Goal: Task Accomplishment & Management: Manage account settings

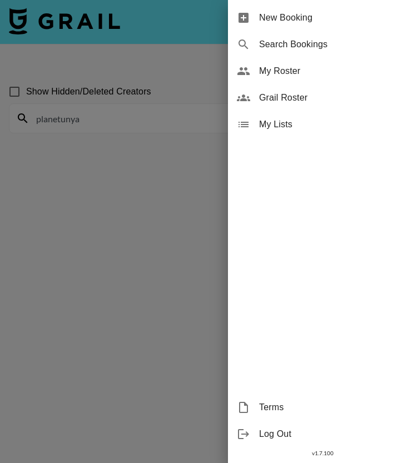
click at [285, 105] on div "Grail Roster" at bounding box center [322, 97] width 189 height 27
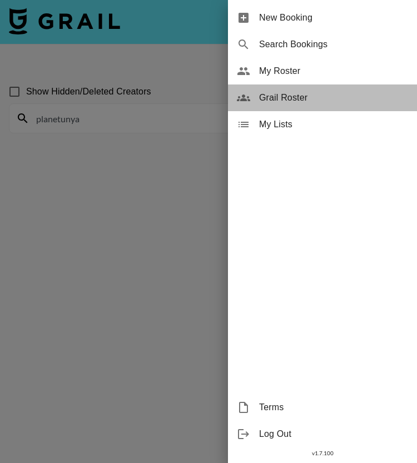
click at [301, 98] on span "Grail Roster" at bounding box center [333, 97] width 149 height 13
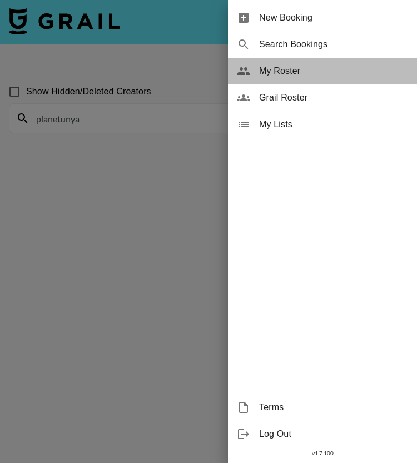
click at [296, 71] on span "My Roster" at bounding box center [333, 70] width 149 height 13
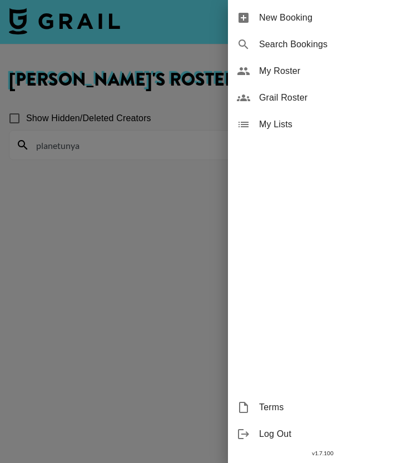
click at [128, 200] on div at bounding box center [208, 231] width 417 height 463
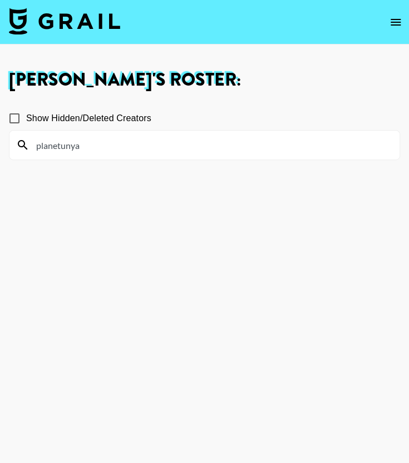
click at [122, 156] on div "planetunya" at bounding box center [204, 145] width 390 height 29
click at [121, 147] on input "planetunya" at bounding box center [210, 145] width 363 height 18
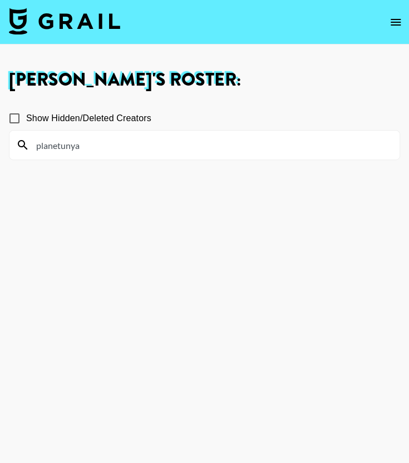
click at [121, 147] on input "planetunya" at bounding box center [210, 145] width 363 height 18
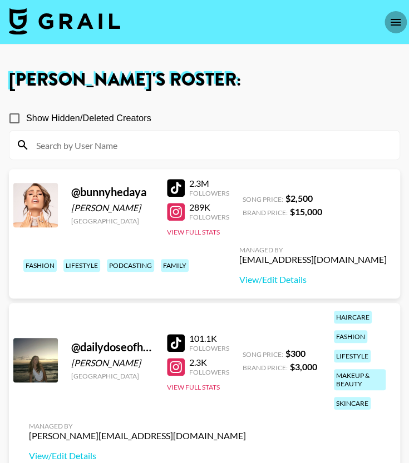
click at [390, 23] on icon "open drawer" at bounding box center [395, 22] width 13 height 13
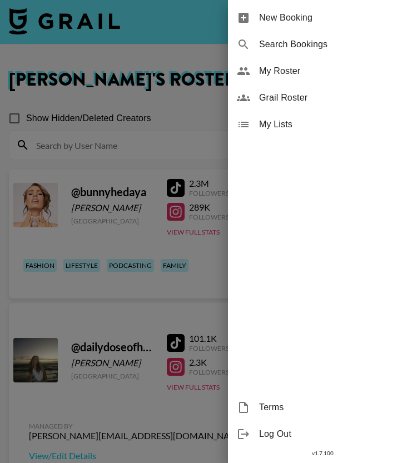
click at [294, 102] on span "Grail Roster" at bounding box center [333, 97] width 149 height 13
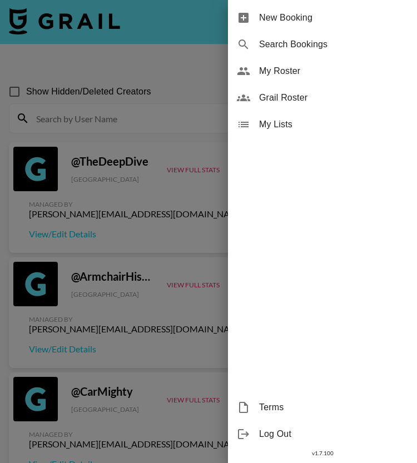
click at [107, 123] on div at bounding box center [208, 231] width 417 height 463
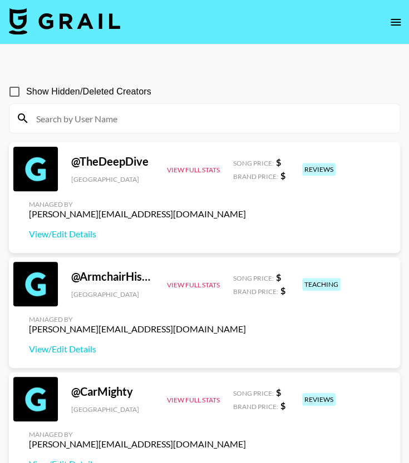
click at [105, 118] on input at bounding box center [210, 119] width 363 height 18
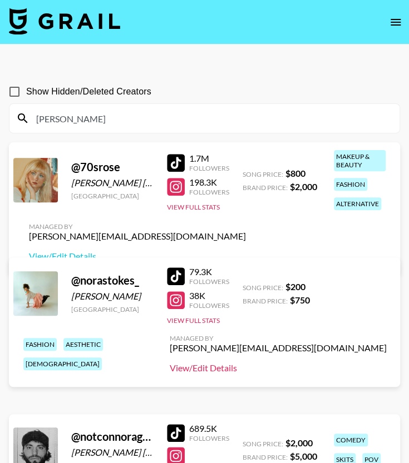
type input "[PERSON_NAME]"
click at [170, 369] on link "View/Edit Details" at bounding box center [278, 367] width 217 height 11
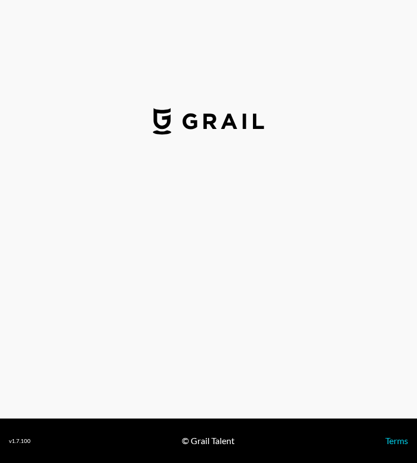
select select "USD"
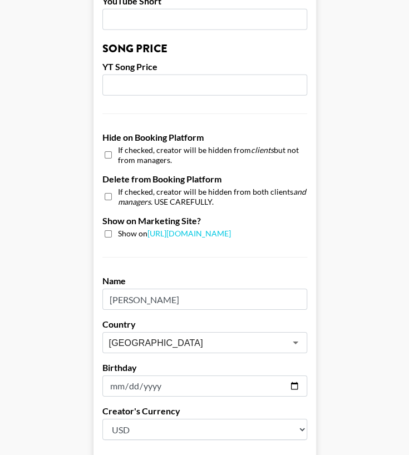
scroll to position [940, 0]
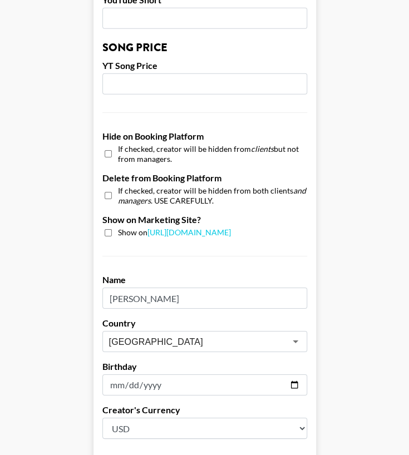
click at [112, 231] on input "checkbox" at bounding box center [108, 232] width 7 height 7
checkbox input "true"
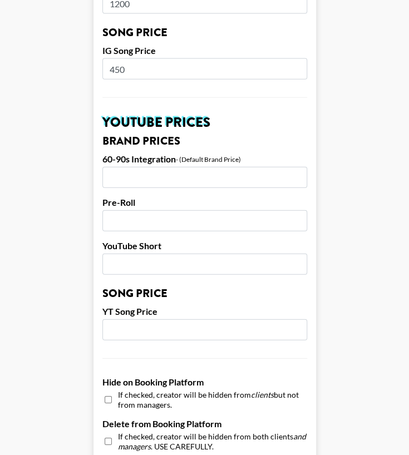
scroll to position [695, 1]
